Goal: Information Seeking & Learning: Understand process/instructions

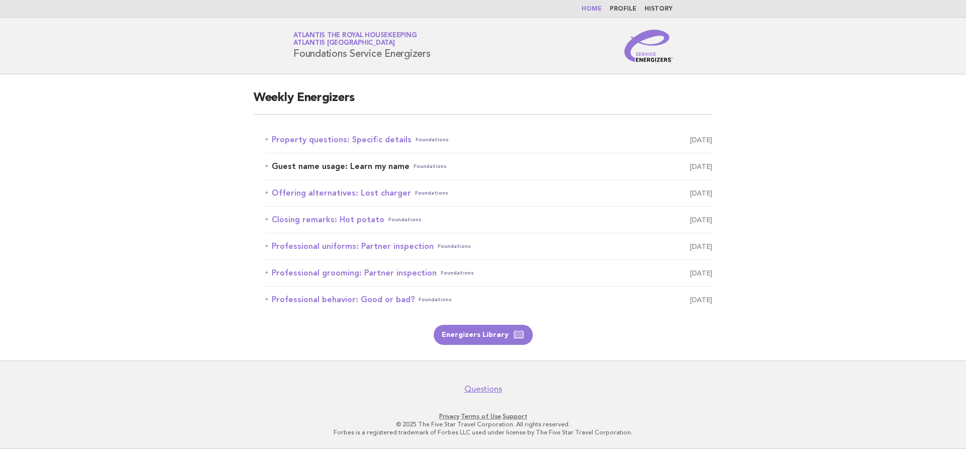
click at [360, 166] on link "Guest name usage: Learn my name Foundations September 28" at bounding box center [489, 167] width 447 height 14
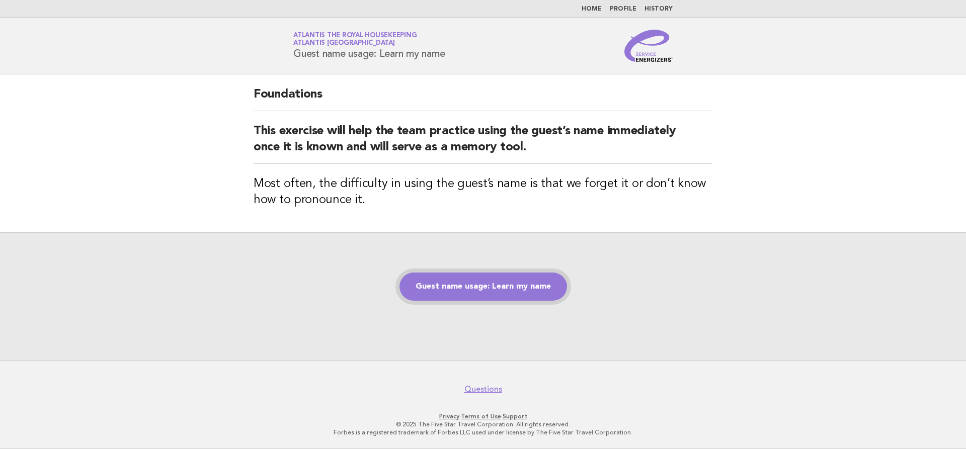
click at [525, 282] on link "Guest name usage: Learn my name" at bounding box center [484, 287] width 168 height 28
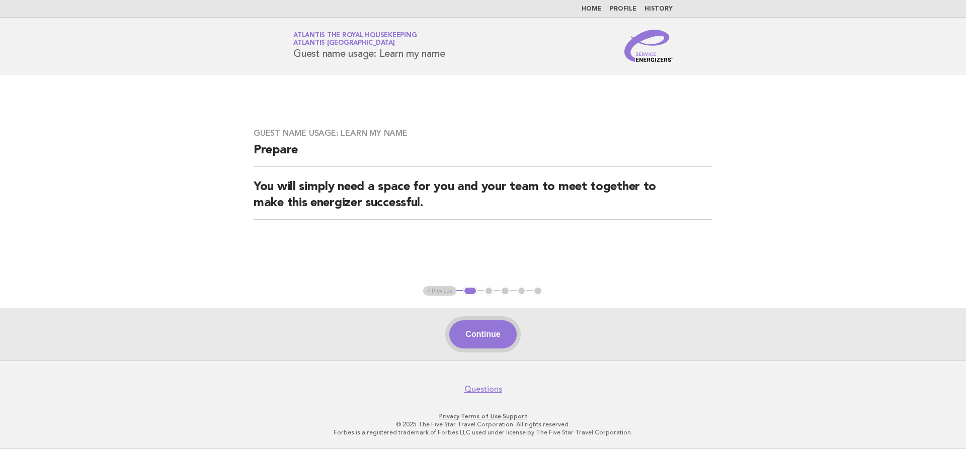
click at [458, 342] on button "Continue" at bounding box center [482, 335] width 67 height 28
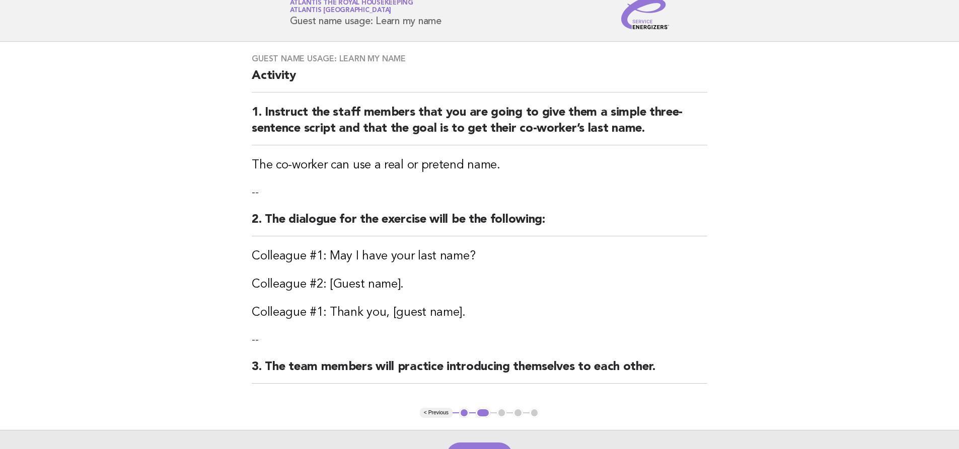
scroll to position [50, 0]
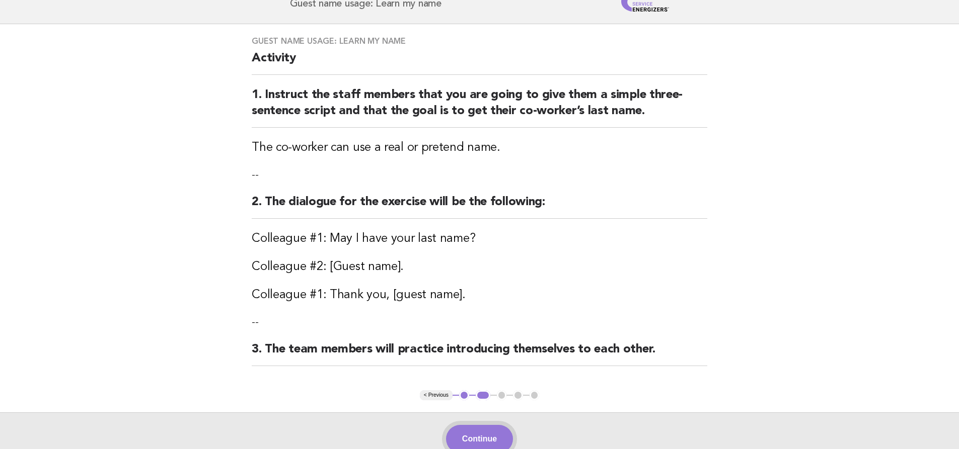
click at [489, 430] on button "Continue" at bounding box center [479, 439] width 67 height 28
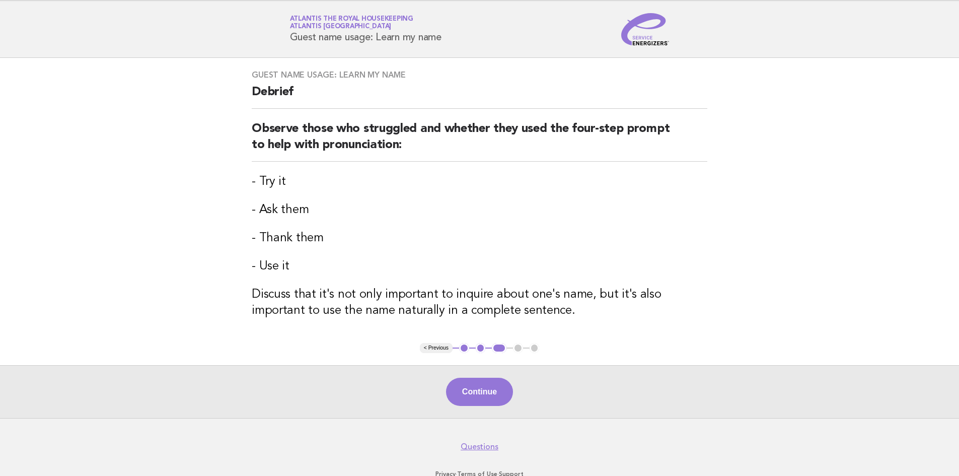
scroll to position [0, 0]
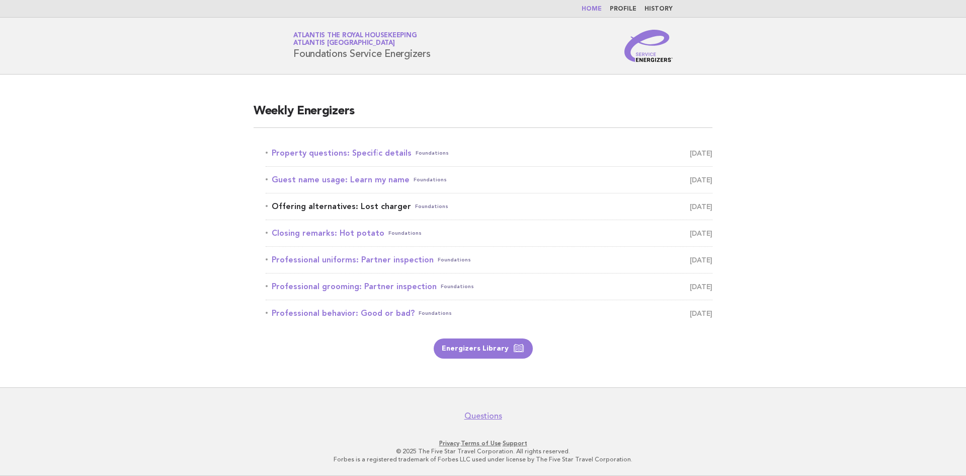
click at [374, 206] on link "Offering alternatives: Lost charger Foundations [DATE]" at bounding box center [489, 206] width 447 height 14
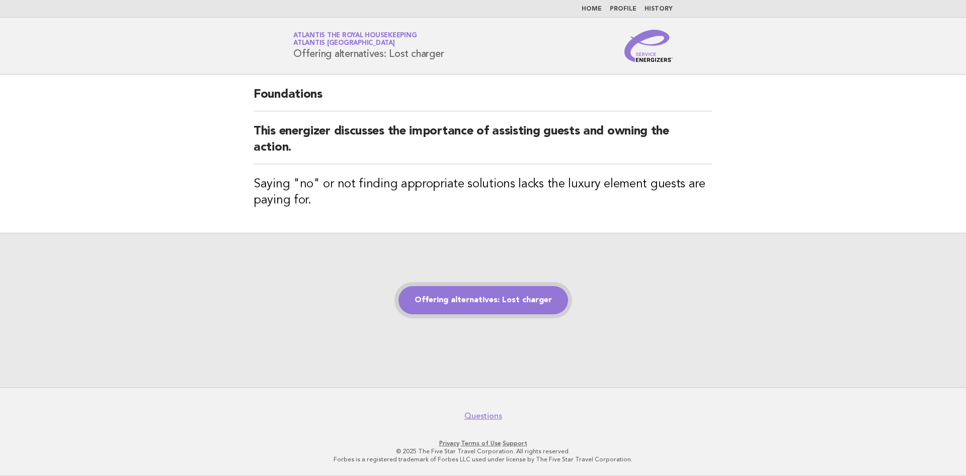
click at [460, 298] on link "Offering alternatives: Lost charger" at bounding box center [484, 300] width 170 height 28
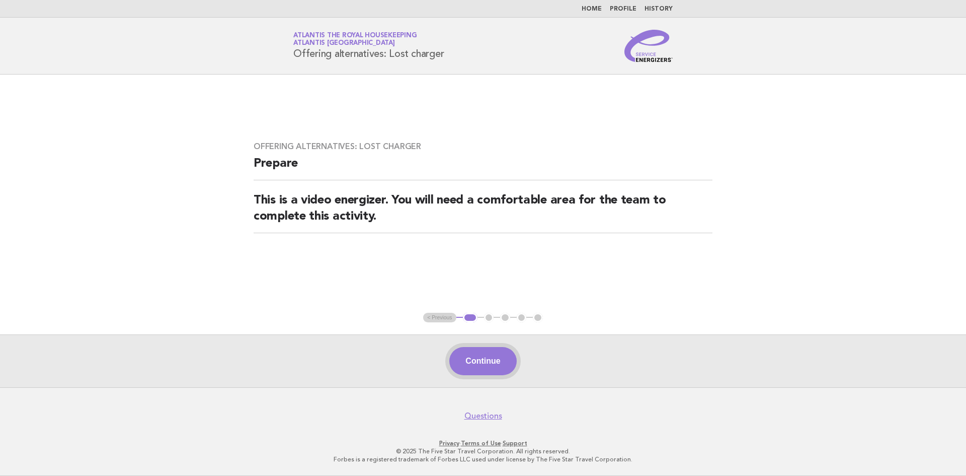
click at [476, 352] on button "Continue" at bounding box center [482, 361] width 67 height 28
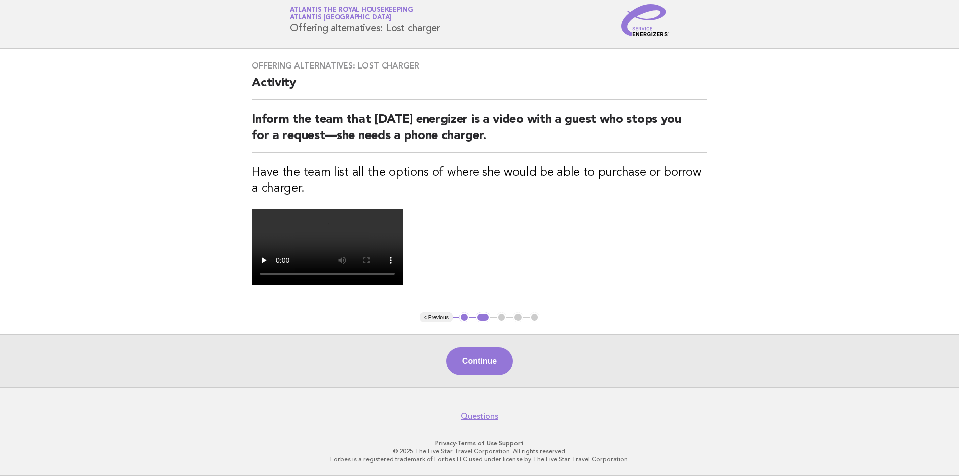
scroll to position [50, 0]
click at [487, 375] on button "Continue" at bounding box center [479, 361] width 67 height 28
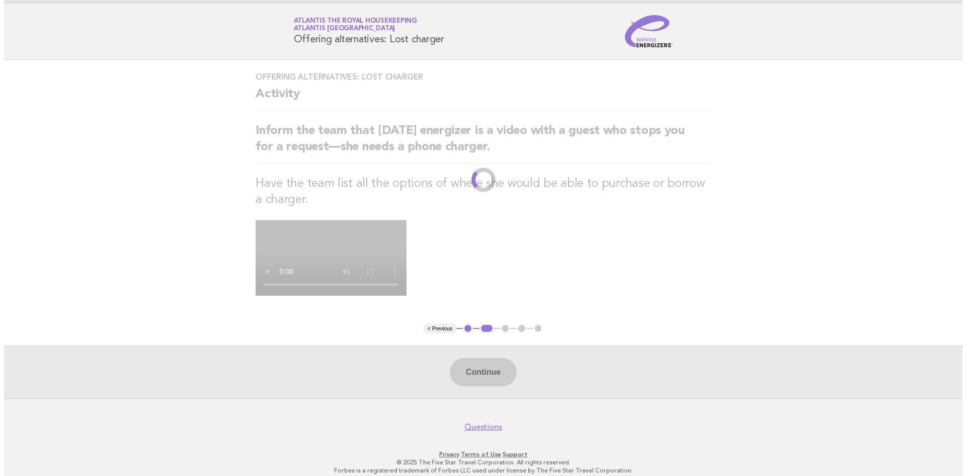
scroll to position [0, 0]
